Goal: Go to known website: Access a specific website the user already knows

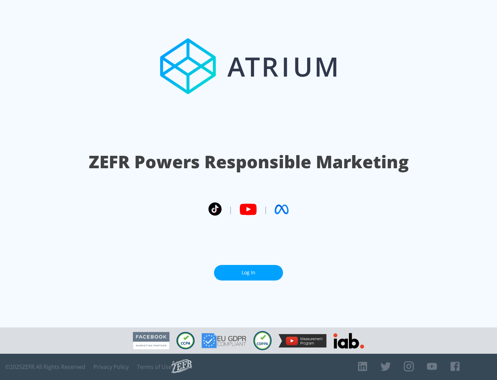
click at [249, 272] on link "Log In" at bounding box center [248, 273] width 69 height 16
